Goal: Task Accomplishment & Management: Manage account settings

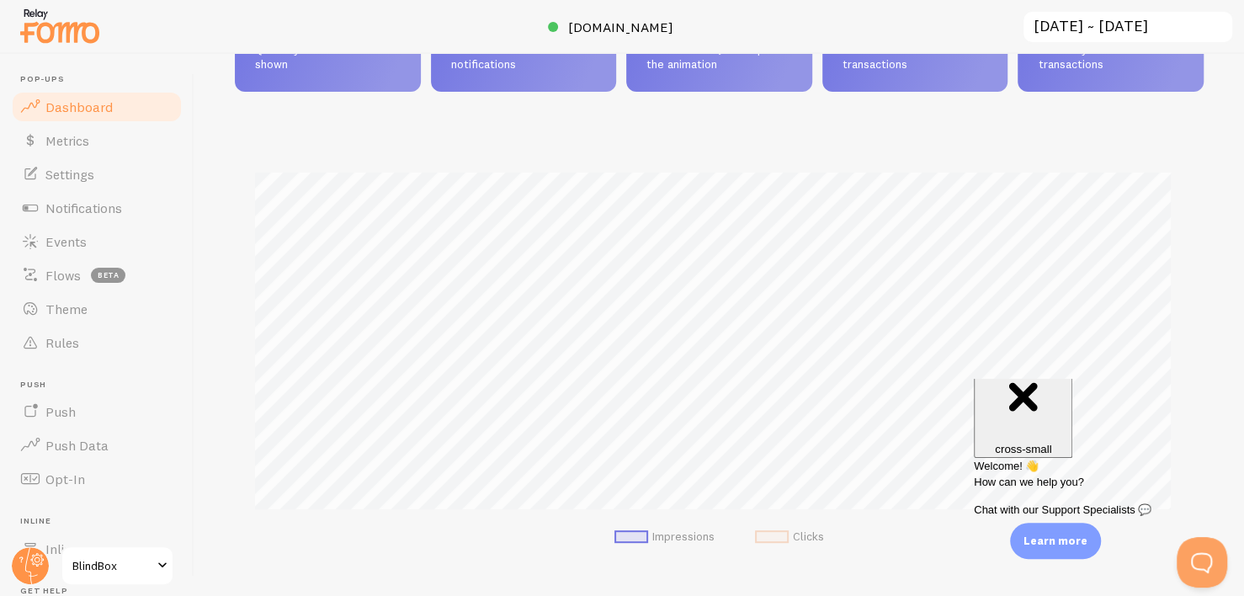
scroll to position [168, 0]
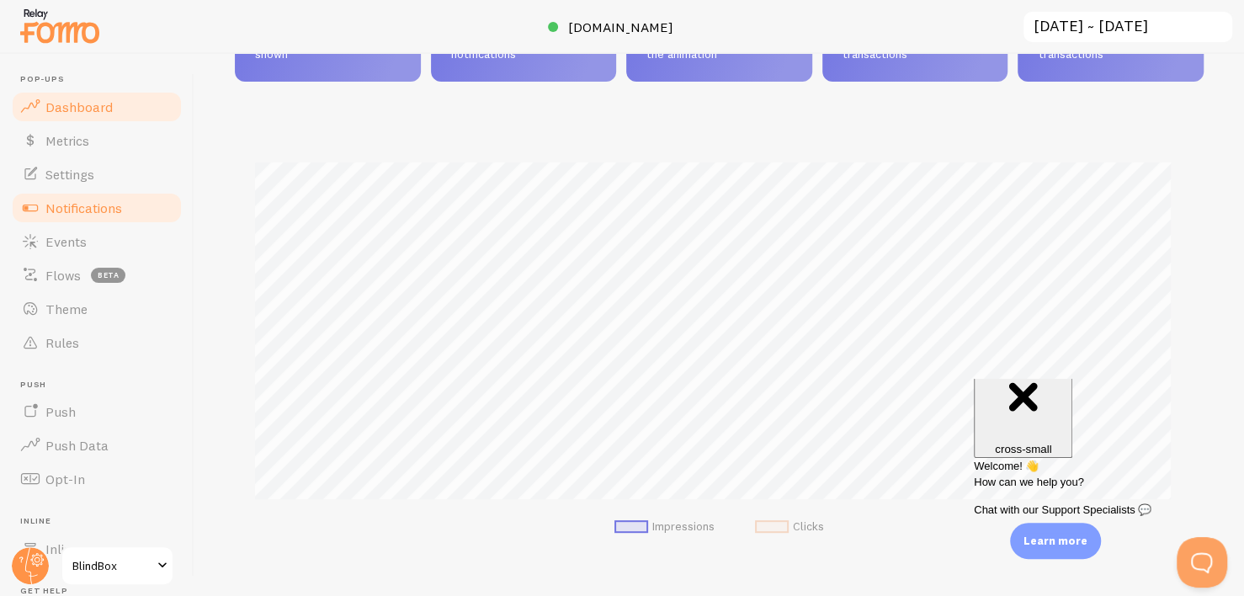
click at [108, 204] on span "Notifications" at bounding box center [83, 207] width 77 height 17
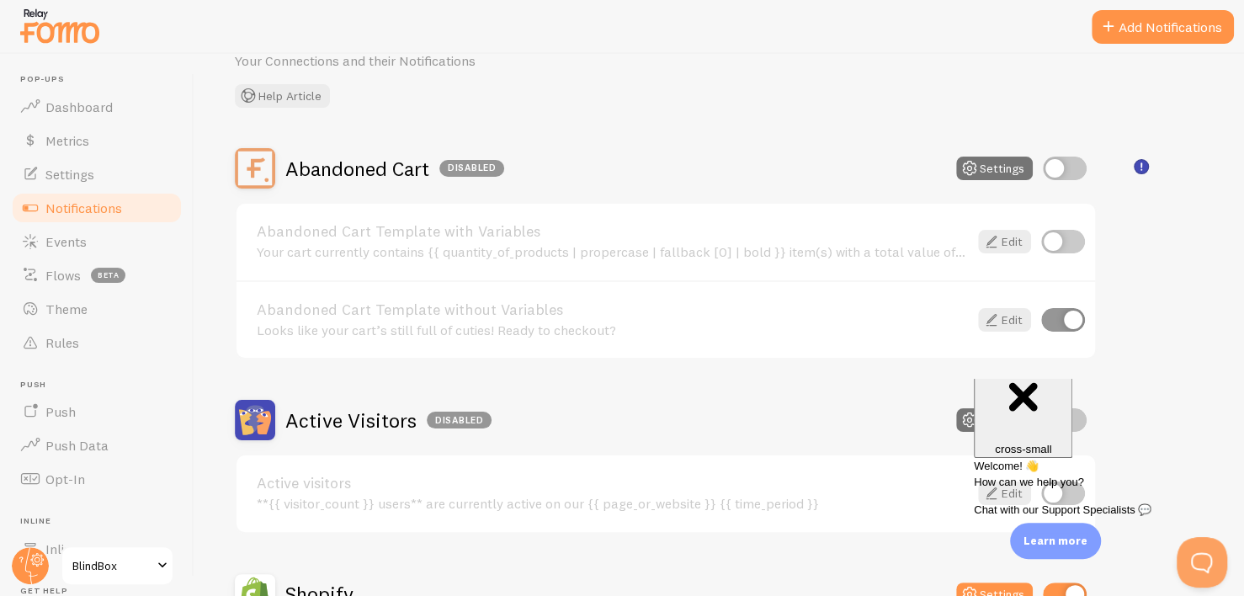
scroll to position [84, 0]
click at [1057, 240] on input "checkbox" at bounding box center [1063, 240] width 44 height 24
checkbox input "true"
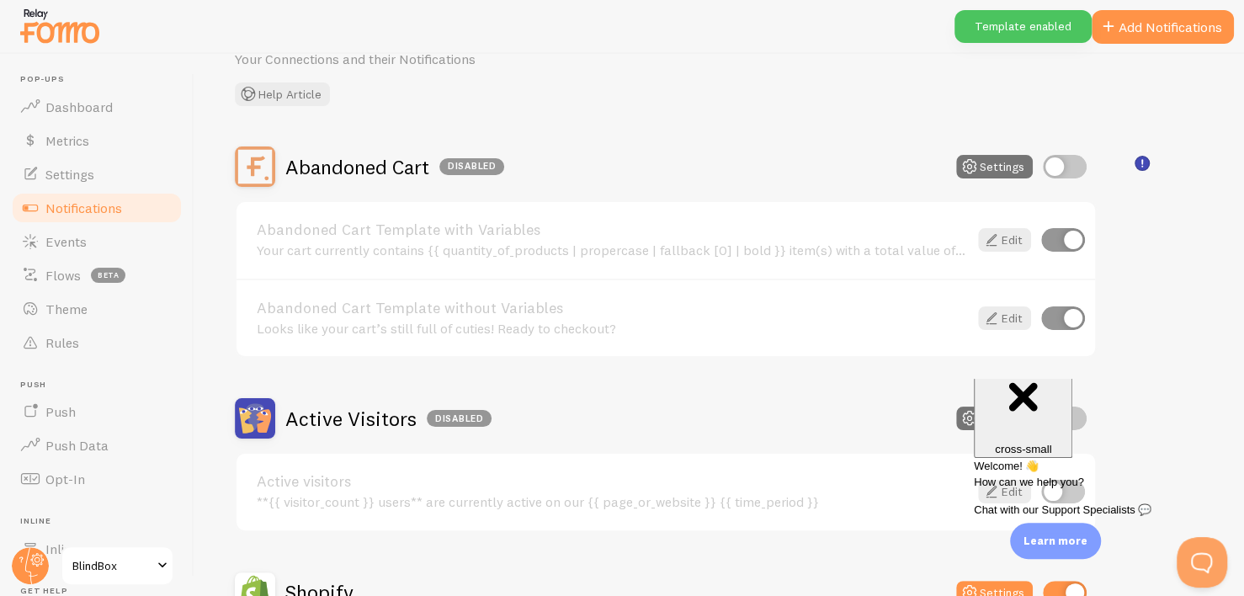
click at [1054, 163] on input "checkbox" at bounding box center [1064, 167] width 44 height 24
checkbox input "true"
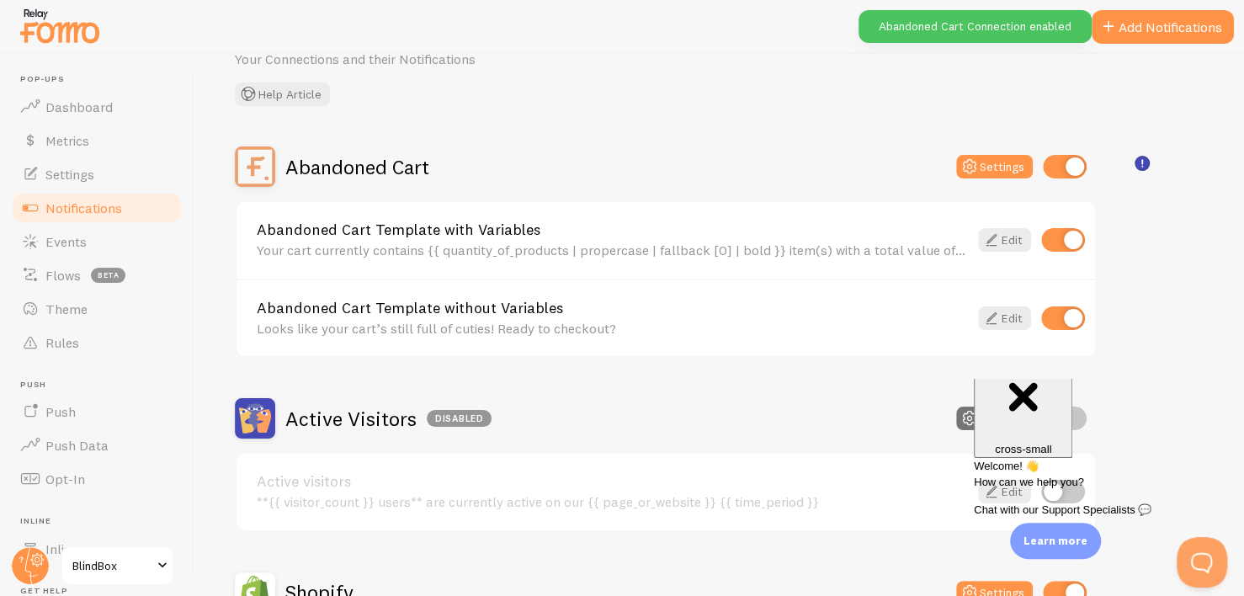
click at [1071, 321] on input "checkbox" at bounding box center [1063, 318] width 44 height 24
checkbox input "false"
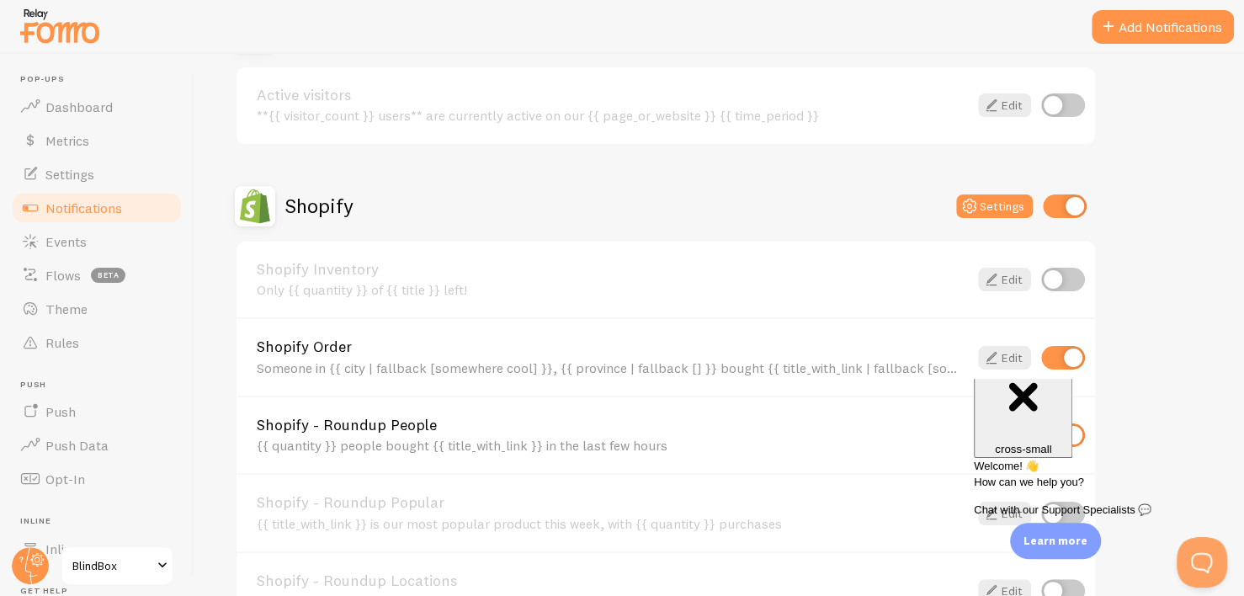
scroll to position [417, 0]
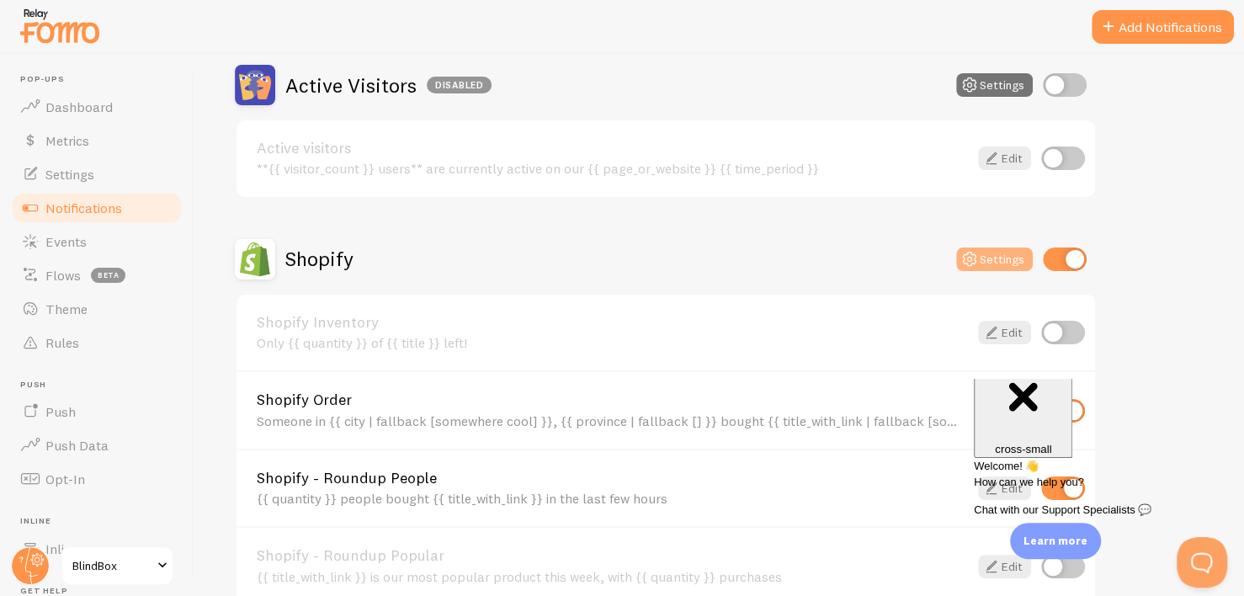
click at [1001, 253] on button "Settings" at bounding box center [994, 259] width 77 height 24
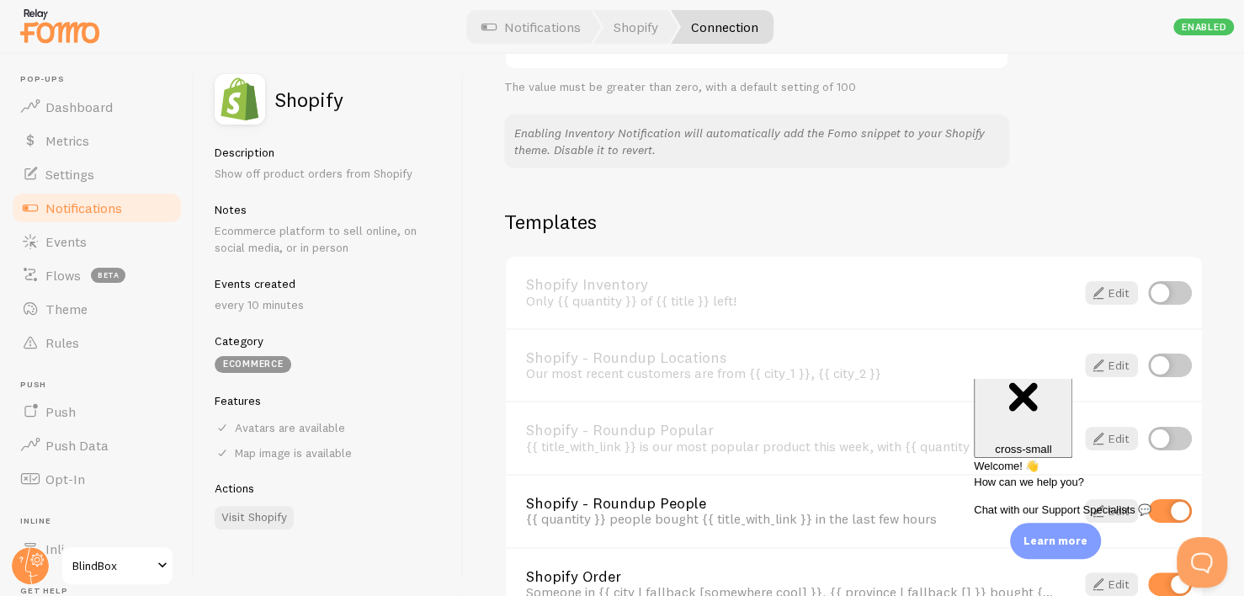
scroll to position [1167, 0]
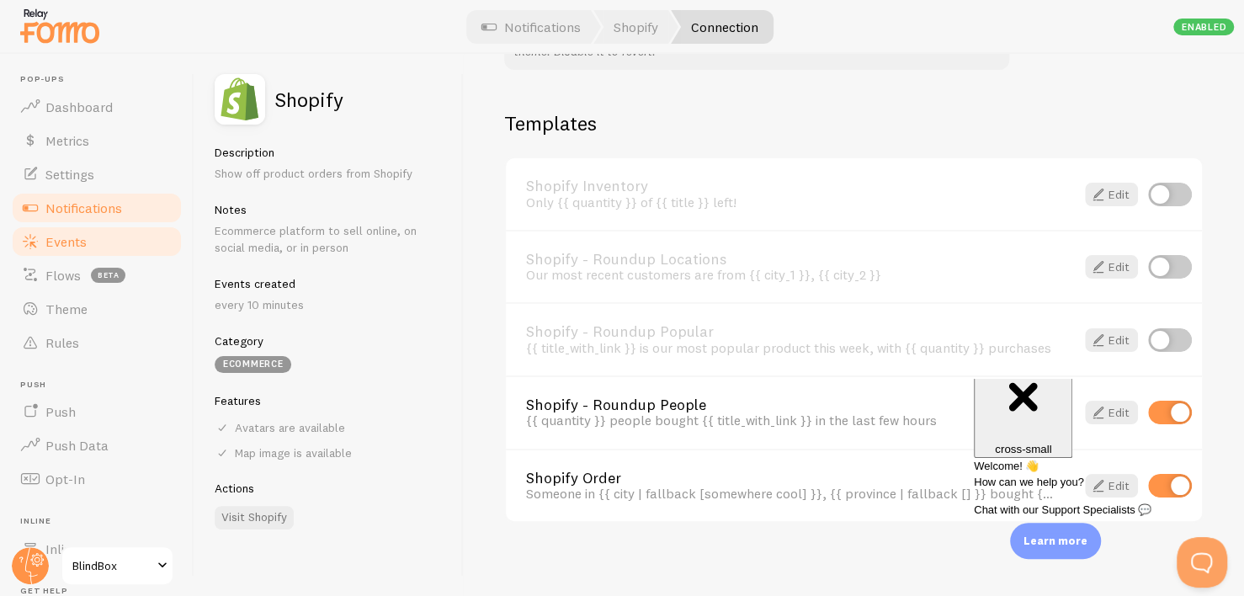
click at [107, 252] on link "Events" at bounding box center [96, 242] width 173 height 34
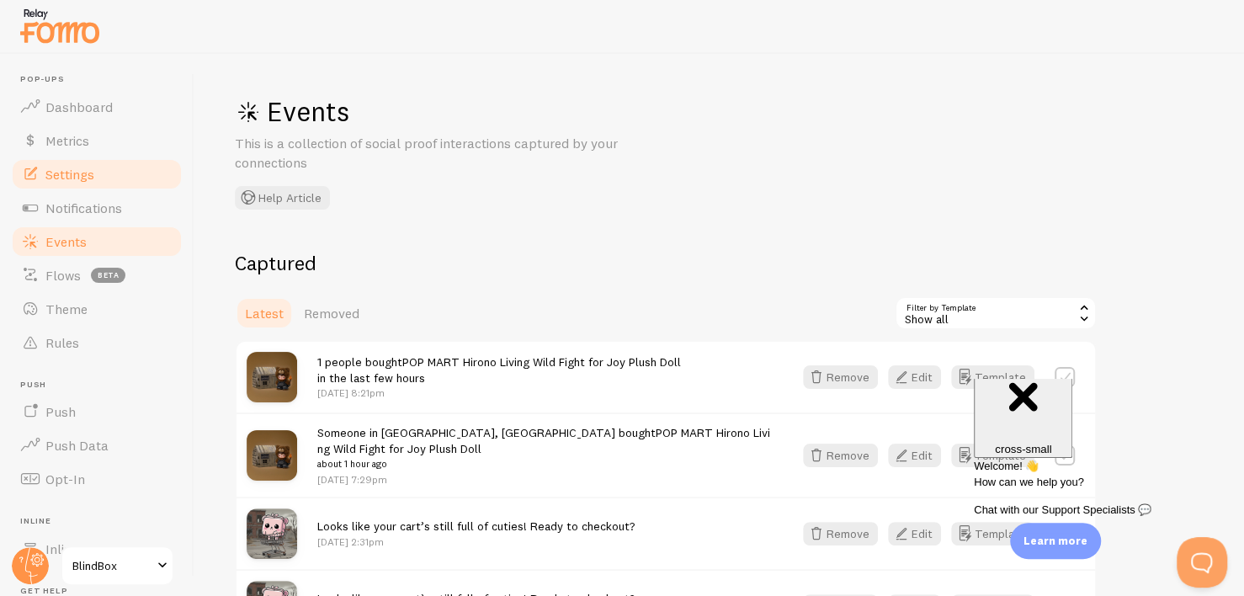
click at [87, 183] on link "Settings" at bounding box center [96, 174] width 173 height 34
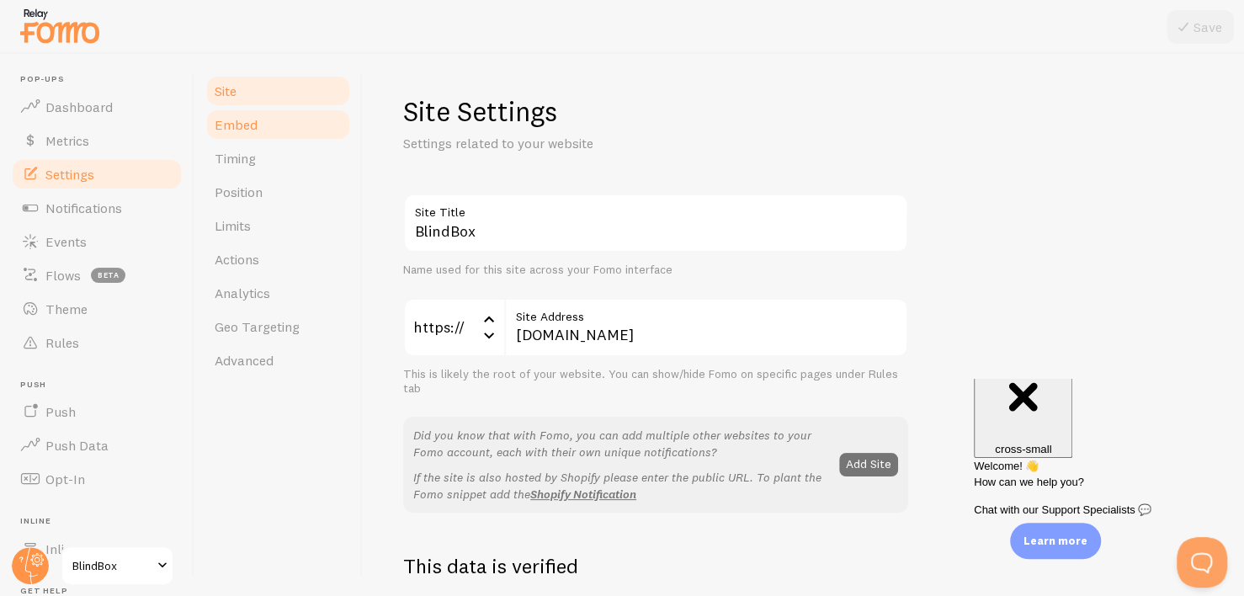
click at [247, 129] on span "Embed" at bounding box center [236, 124] width 43 height 17
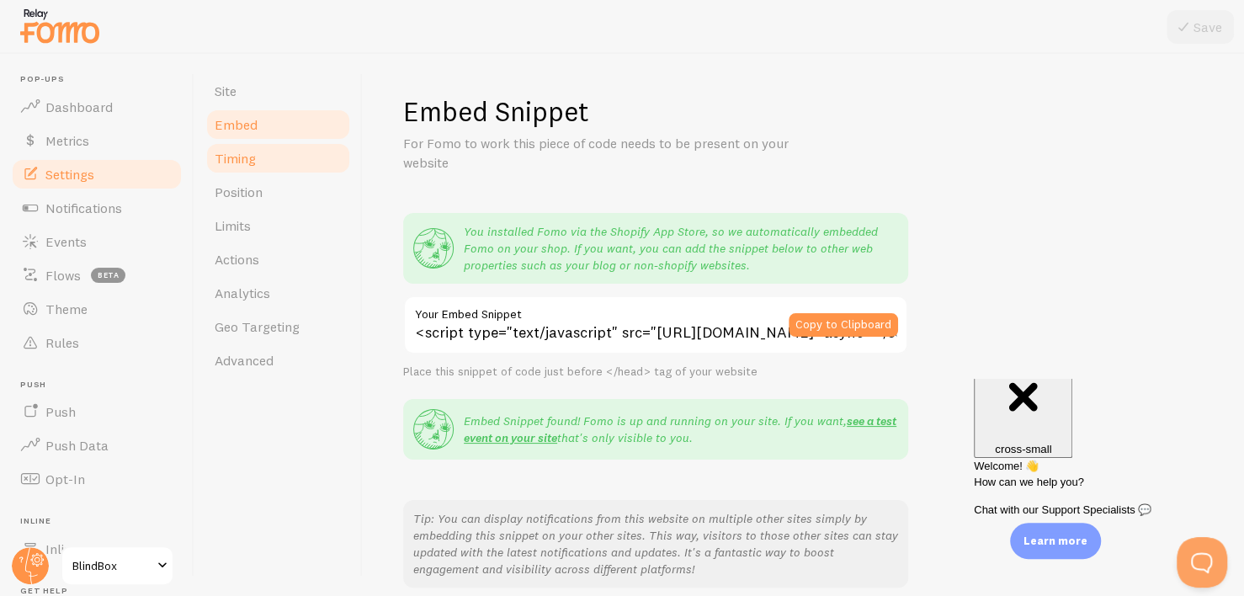
click at [252, 162] on span "Timing" at bounding box center [235, 158] width 41 height 17
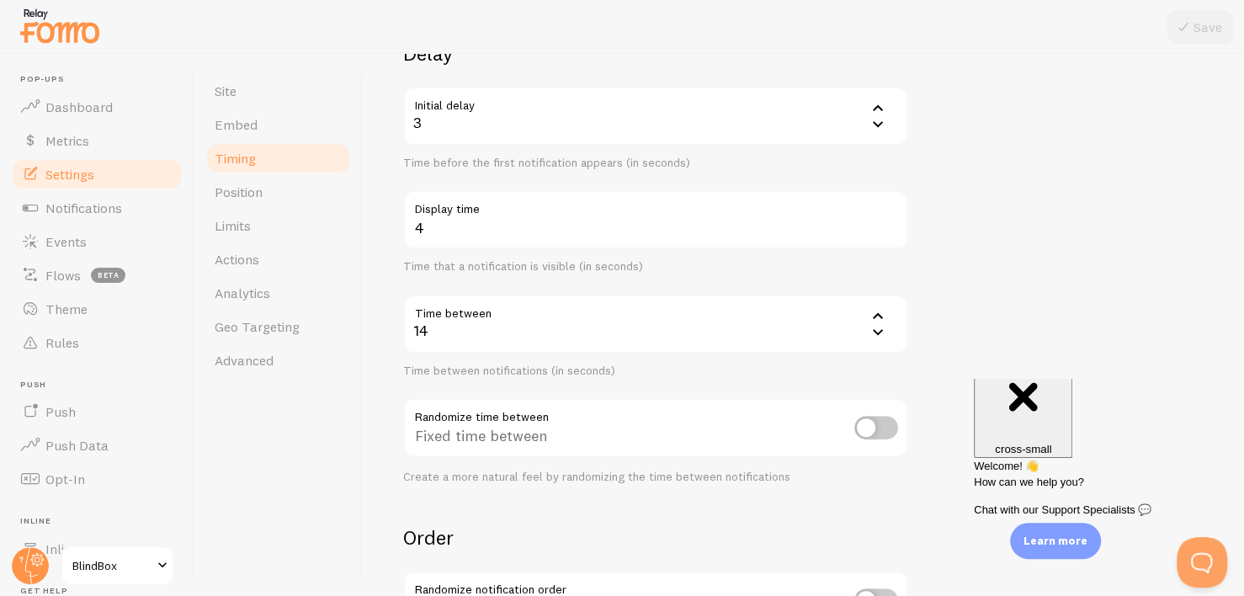
scroll to position [168, 0]
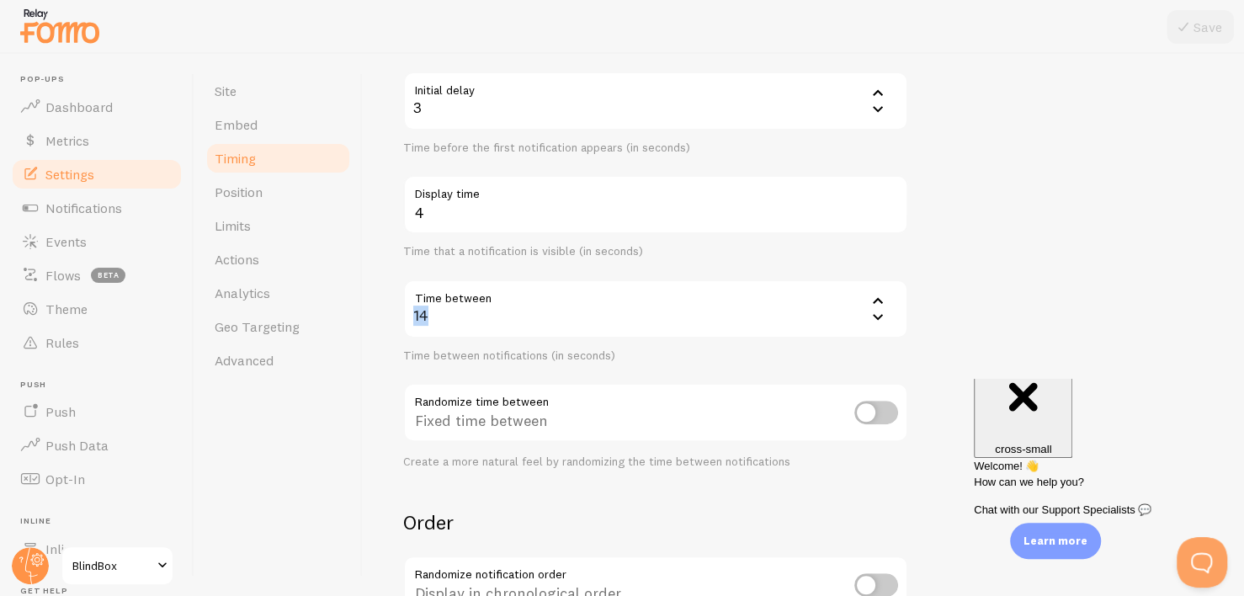
drag, startPoint x: 432, startPoint y: 325, endPoint x: 396, endPoint y: 322, distance: 35.4
click at [396, 322] on div "Timing Settings Configure notification timing intervals Delay Initial delay 3 3…" at bounding box center [803, 325] width 881 height 542
click at [432, 317] on div "14" at bounding box center [655, 308] width 505 height 59
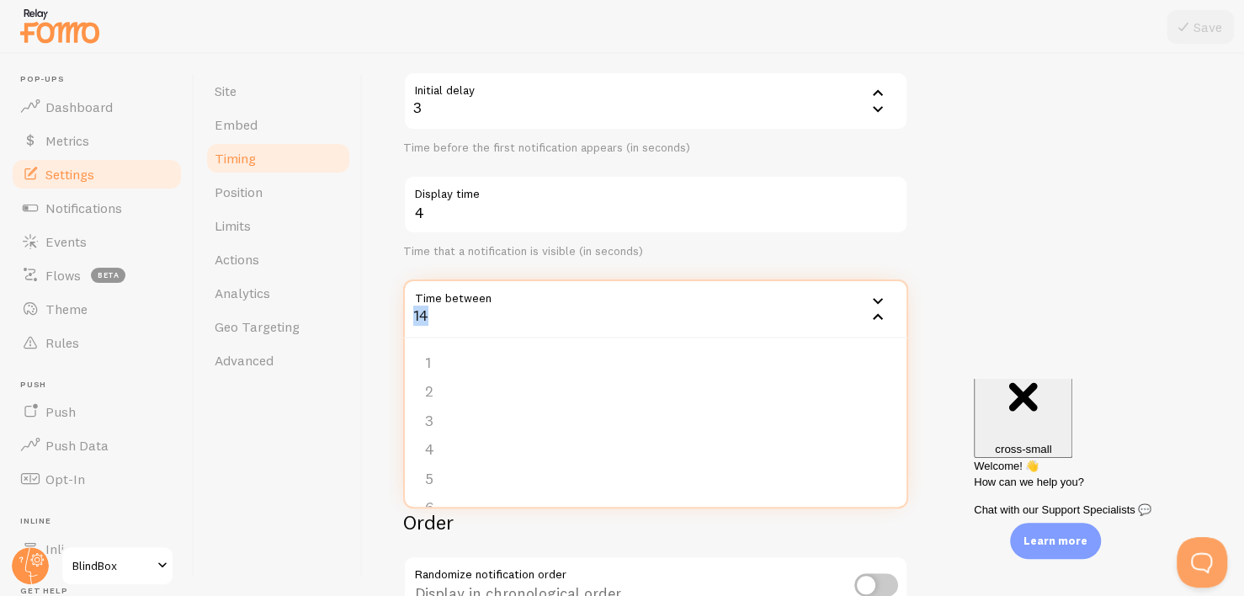
click at [441, 314] on div "14" at bounding box center [655, 308] width 505 height 59
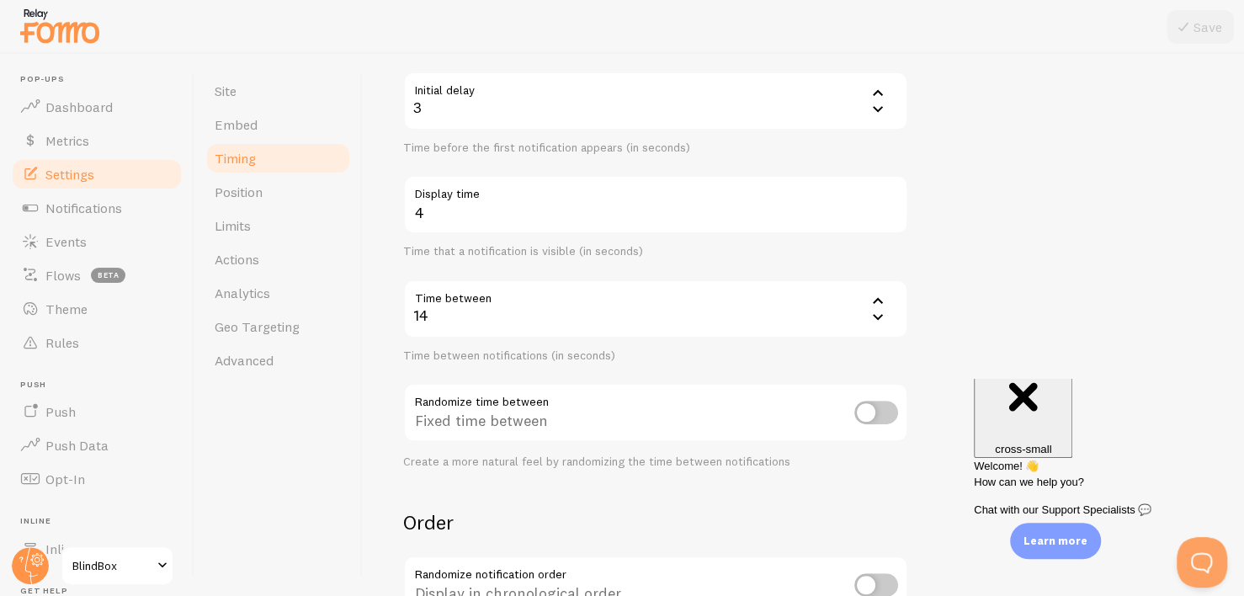
click at [470, 324] on div "14" at bounding box center [655, 308] width 505 height 59
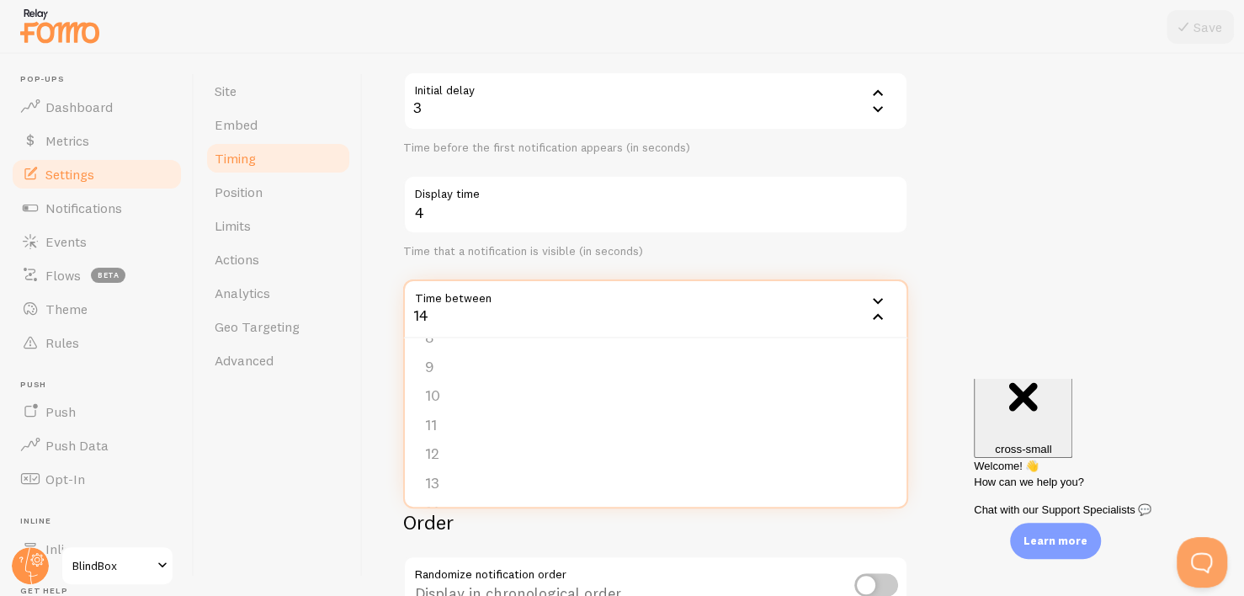
scroll to position [252, 0]
click at [441, 378] on li "10" at bounding box center [655, 371] width 501 height 29
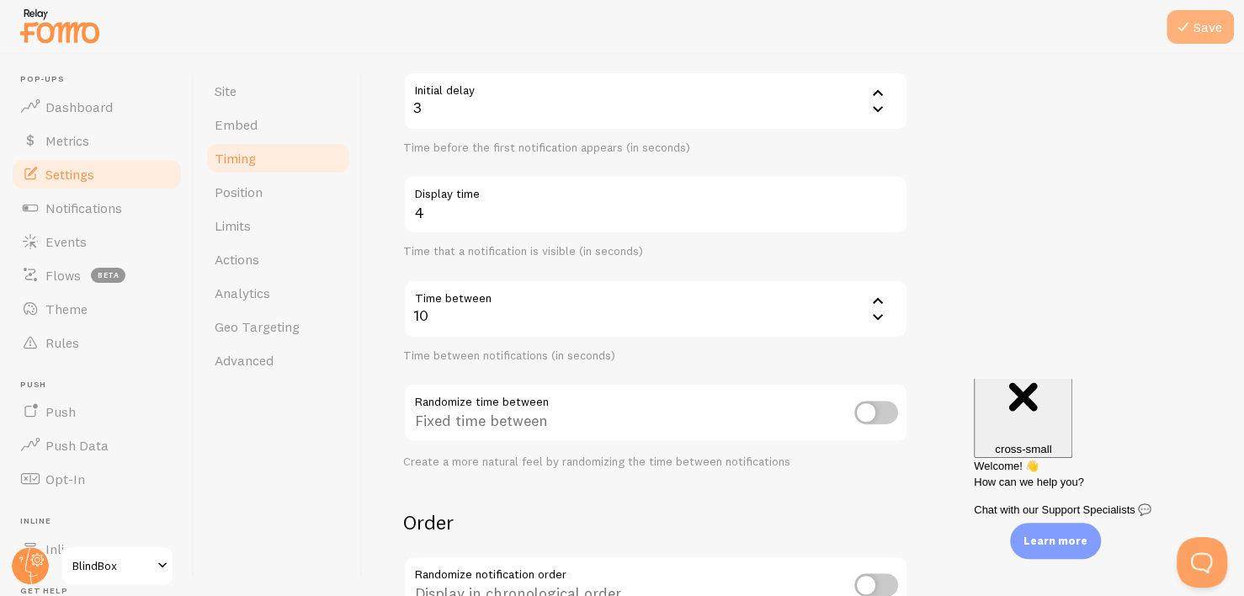
click at [1208, 26] on button "Save" at bounding box center [1199, 27] width 67 height 34
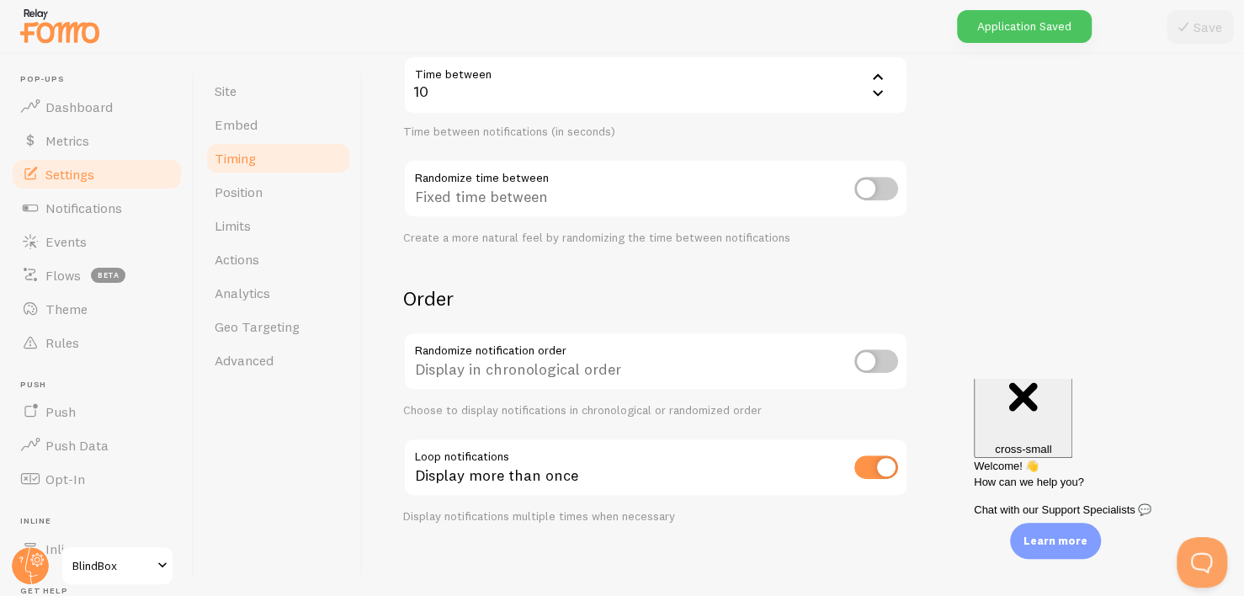
scroll to position [398, 0]
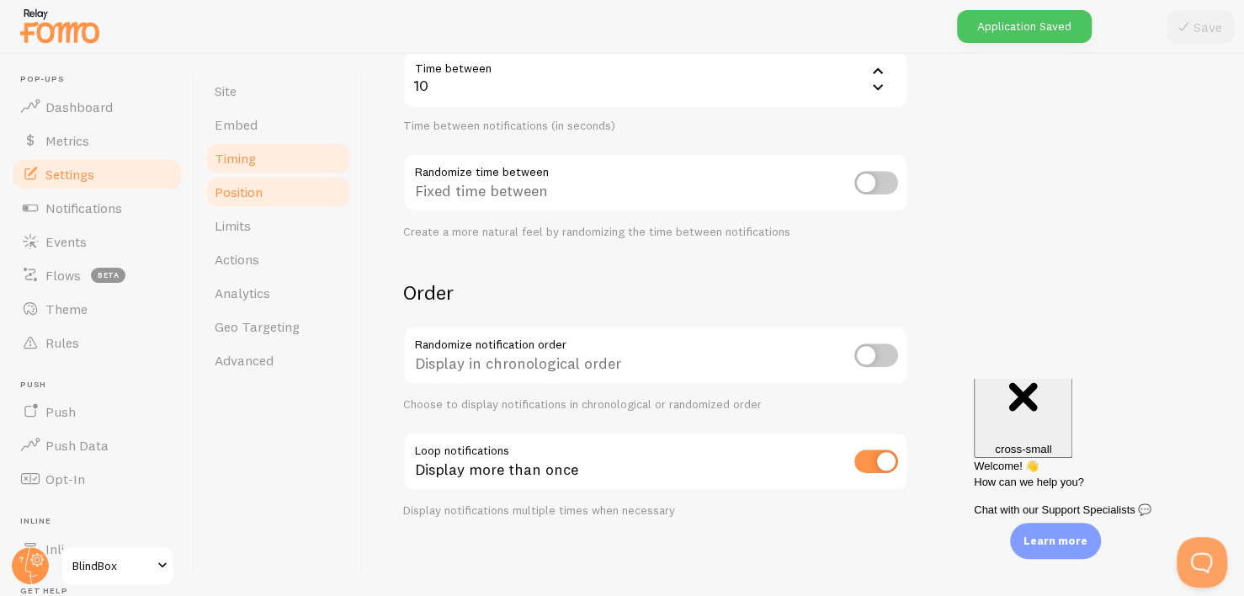
click at [284, 188] on link "Position" at bounding box center [277, 192] width 147 height 34
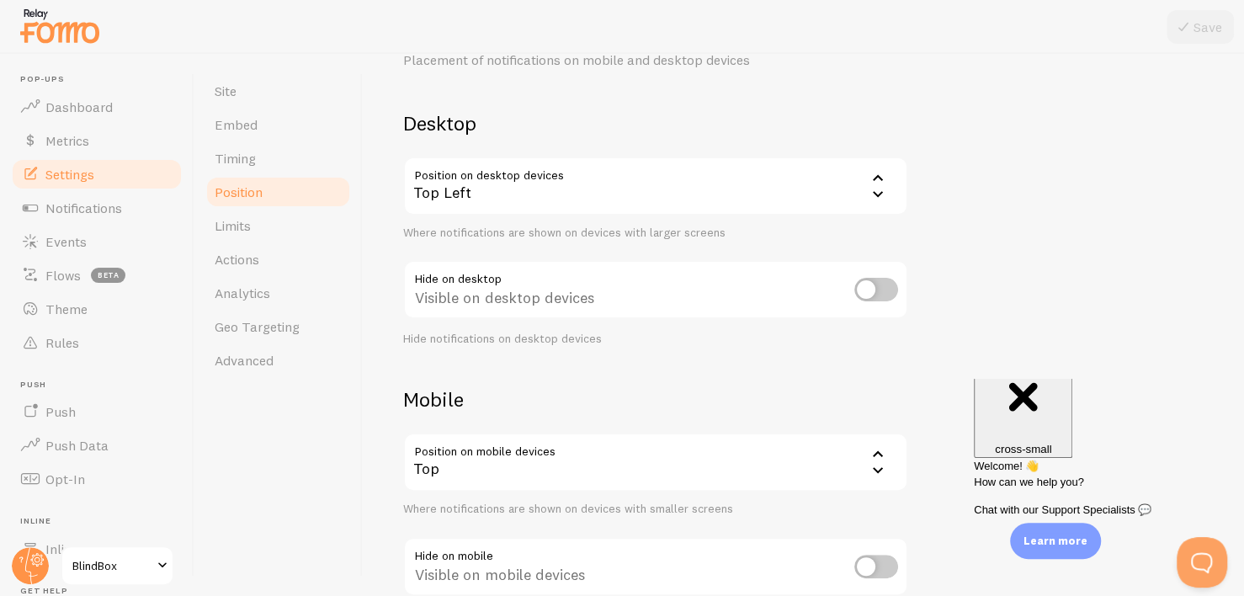
scroll to position [84, 0]
click at [869, 289] on input "checkbox" at bounding box center [876, 289] width 44 height 24
click at [875, 289] on input "checkbox" at bounding box center [876, 289] width 44 height 24
checkbox input "false"
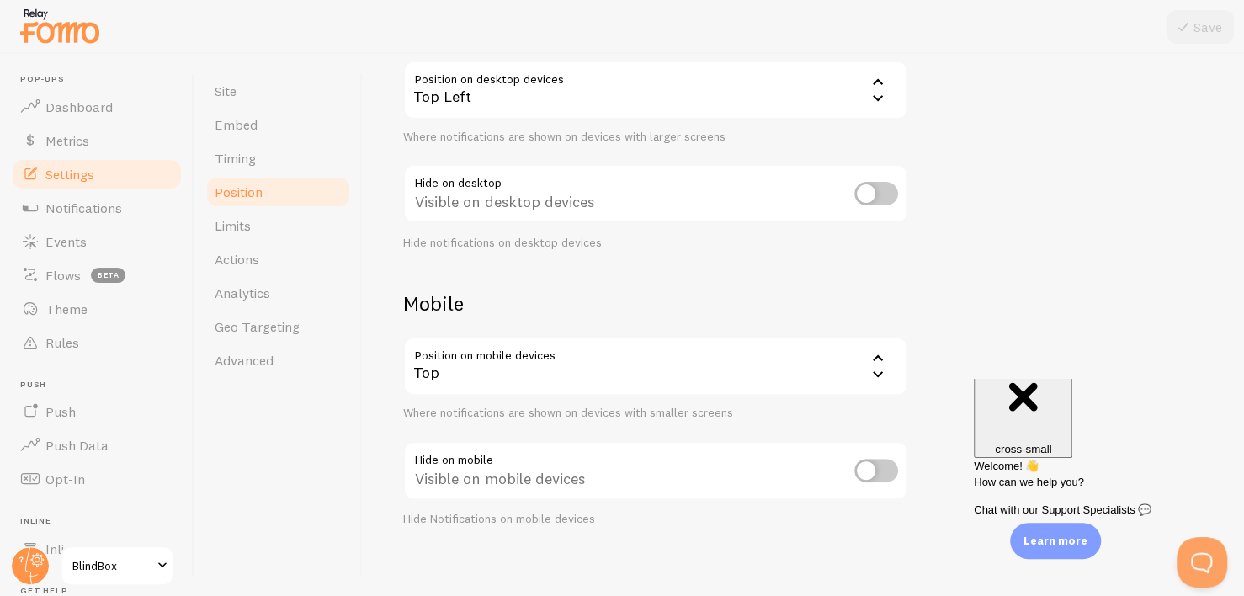
scroll to position [188, 0]
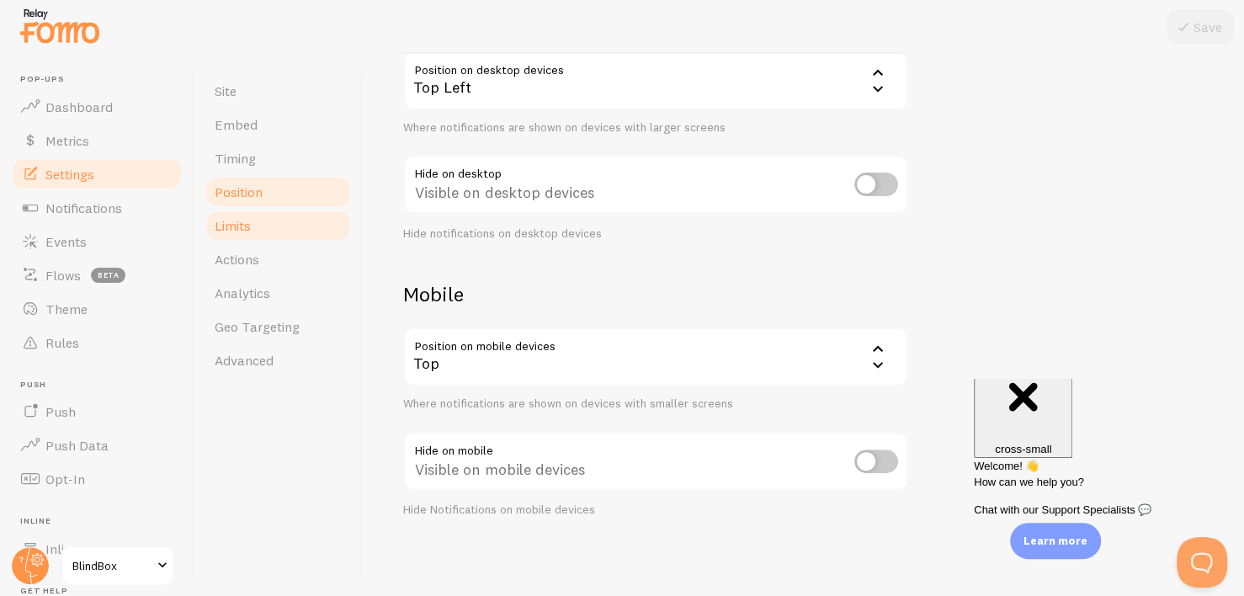
click at [233, 234] on link "Limits" at bounding box center [277, 226] width 147 height 34
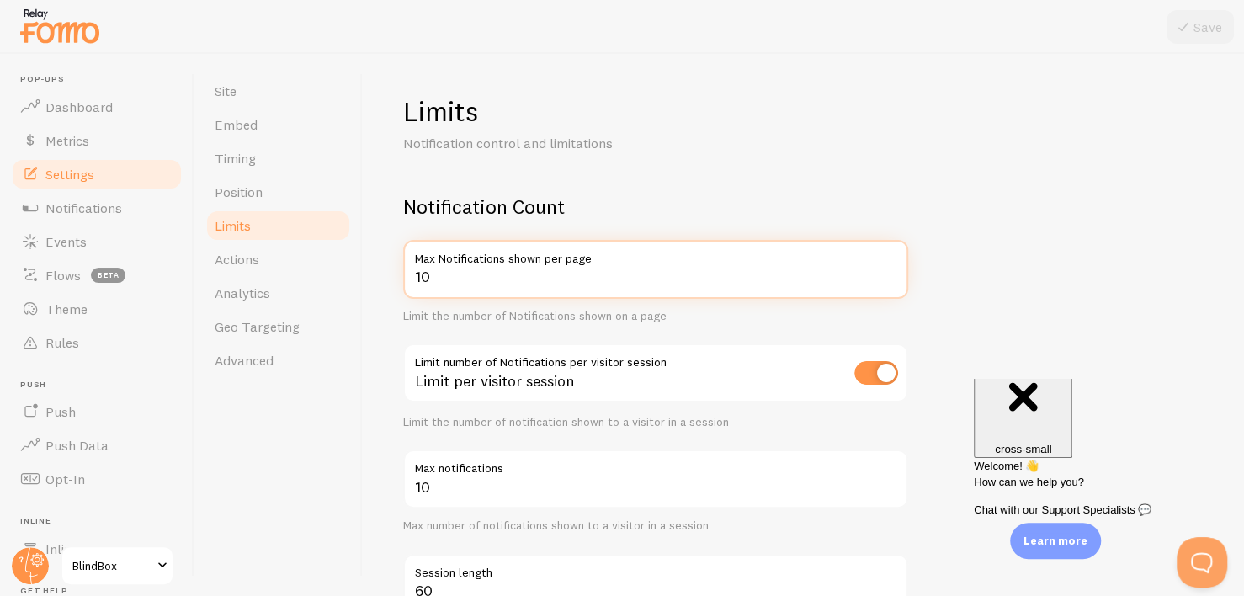
drag, startPoint x: 474, startPoint y: 288, endPoint x: 395, endPoint y: 280, distance: 78.6
click at [396, 283] on div "Limits Notification control and limitations Notification Count 10 Max Notificat…" at bounding box center [803, 325] width 881 height 542
type input "20"
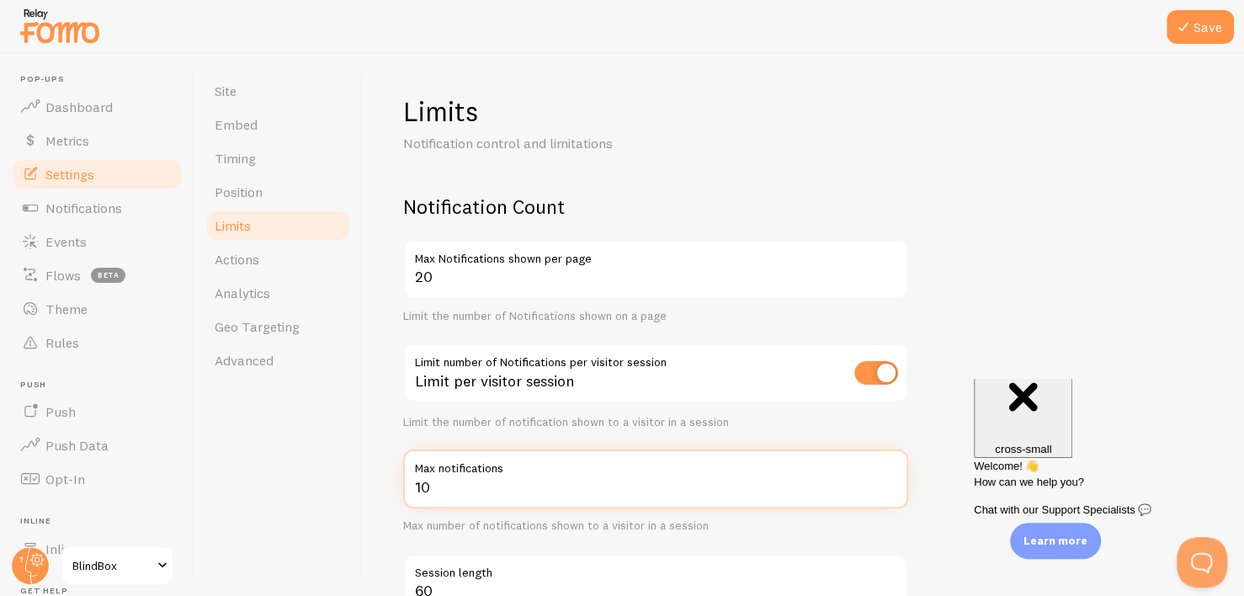
click at [417, 497] on input "10" at bounding box center [655, 478] width 505 height 59
drag, startPoint x: 446, startPoint y: 494, endPoint x: 369, endPoint y: 485, distance: 77.9
click at [372, 489] on div "Limits Notification control and limitations Notification Count 20 Max Notificat…" at bounding box center [803, 325] width 881 height 542
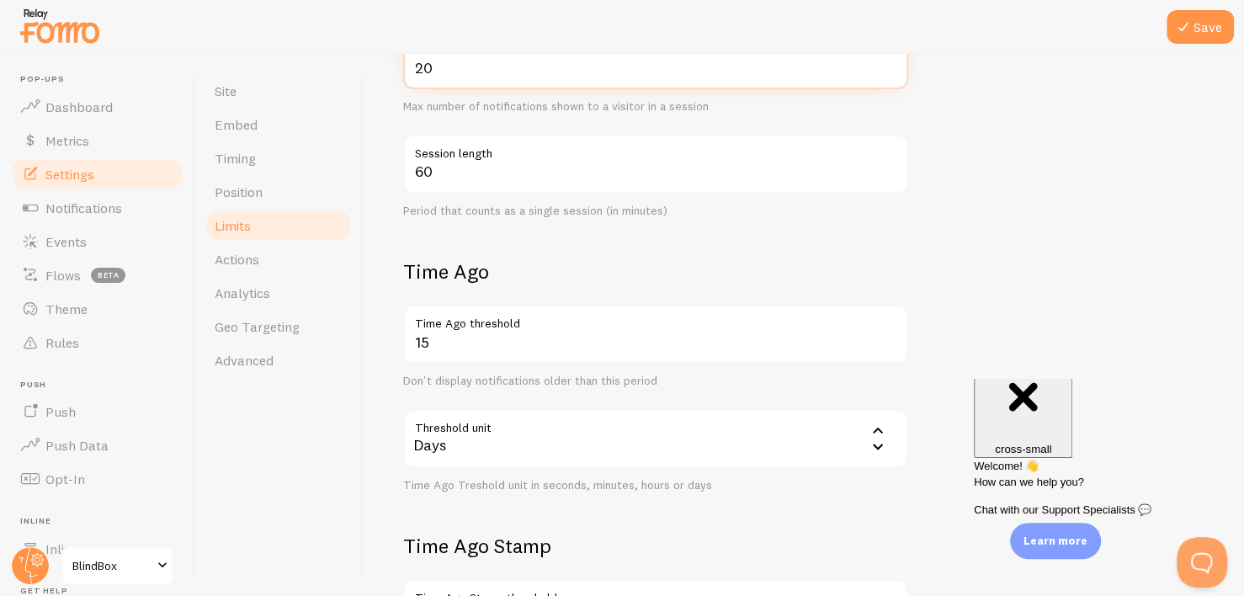
scroll to position [421, 0]
type input "20"
click at [1202, 25] on button "Save" at bounding box center [1199, 27] width 67 height 34
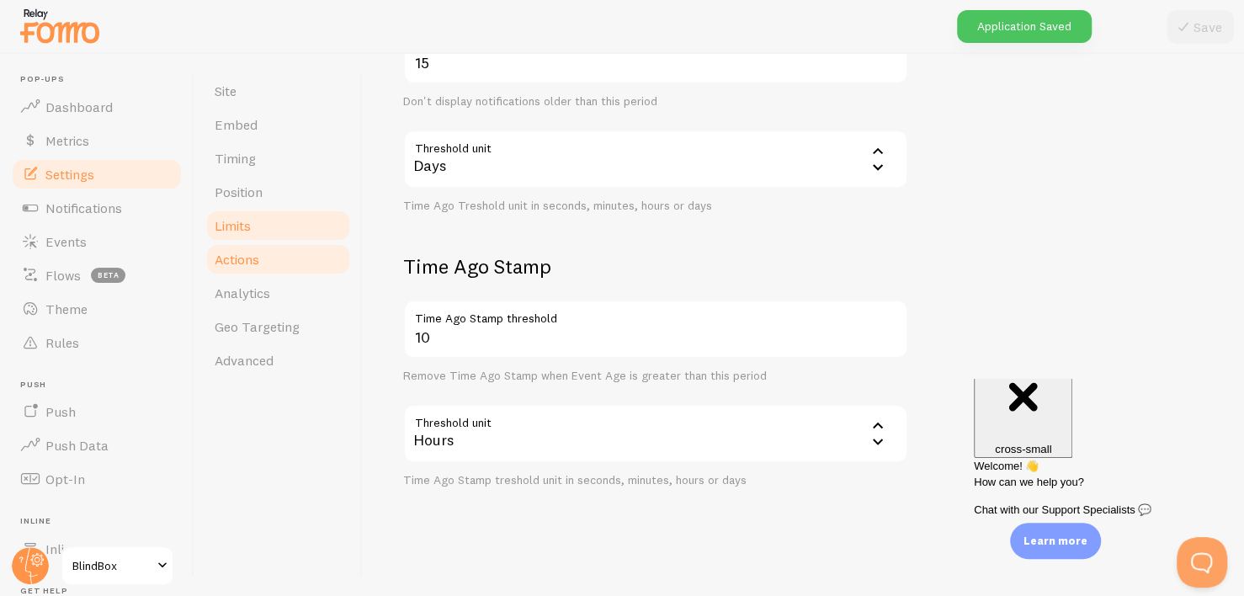
scroll to position [701, 0]
